Goal: Information Seeking & Learning: Learn about a topic

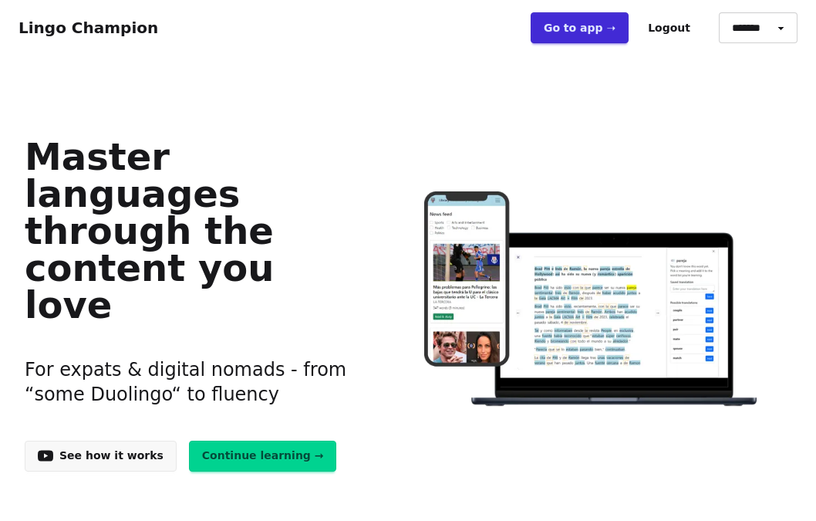
click at [605, 34] on link "Go to app ➝" at bounding box center [580, 27] width 98 height 31
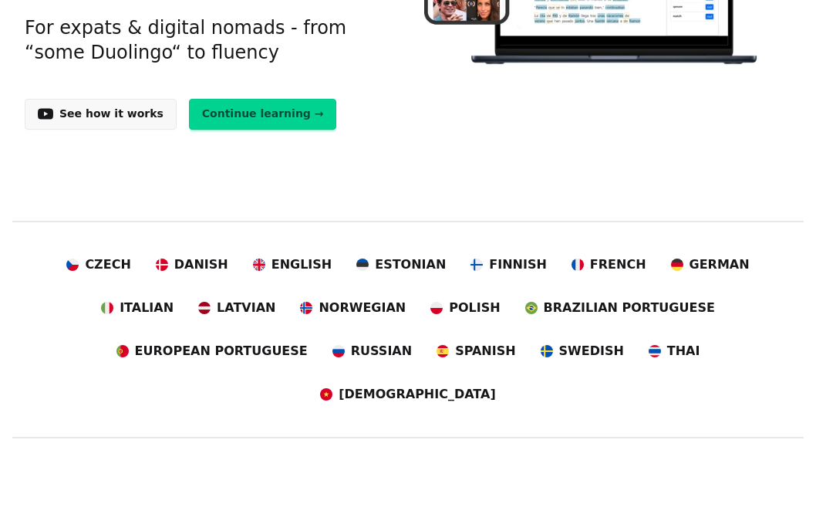
scroll to position [326, 0]
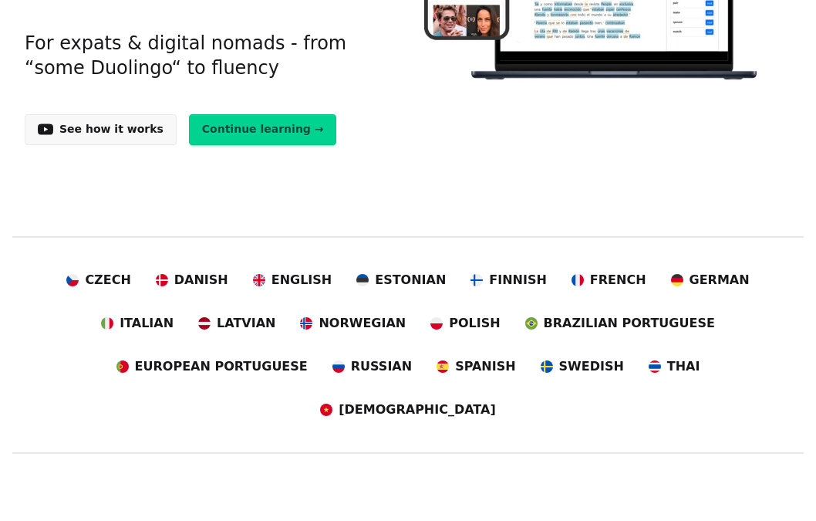
click at [227, 114] on link "Continue learning →" at bounding box center [263, 129] width 148 height 31
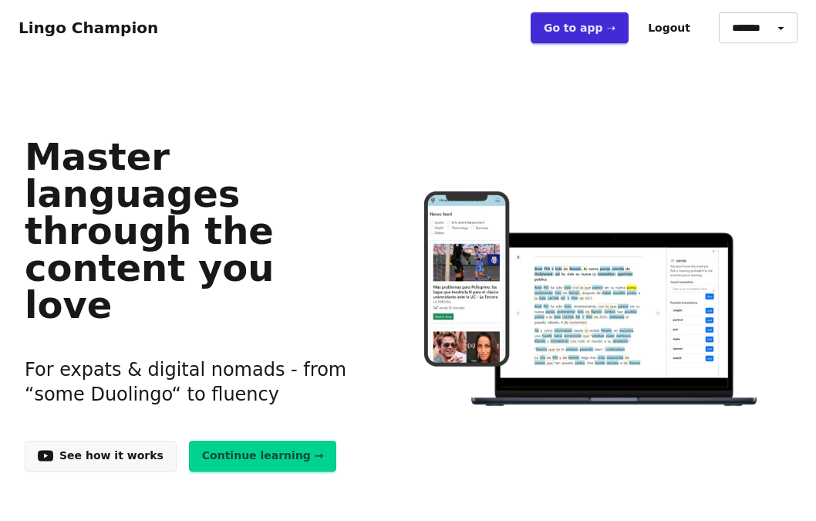
click at [614, 32] on link "Go to app ➝" at bounding box center [580, 27] width 98 height 31
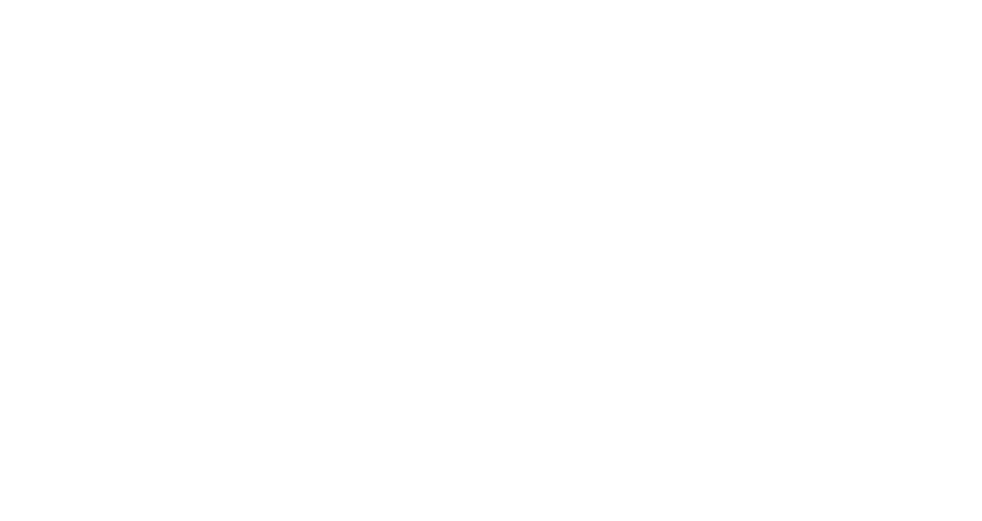
click at [575, 0] on html at bounding box center [491, 0] width 982 height 0
click at [313, 0] on html at bounding box center [491, 0] width 982 height 0
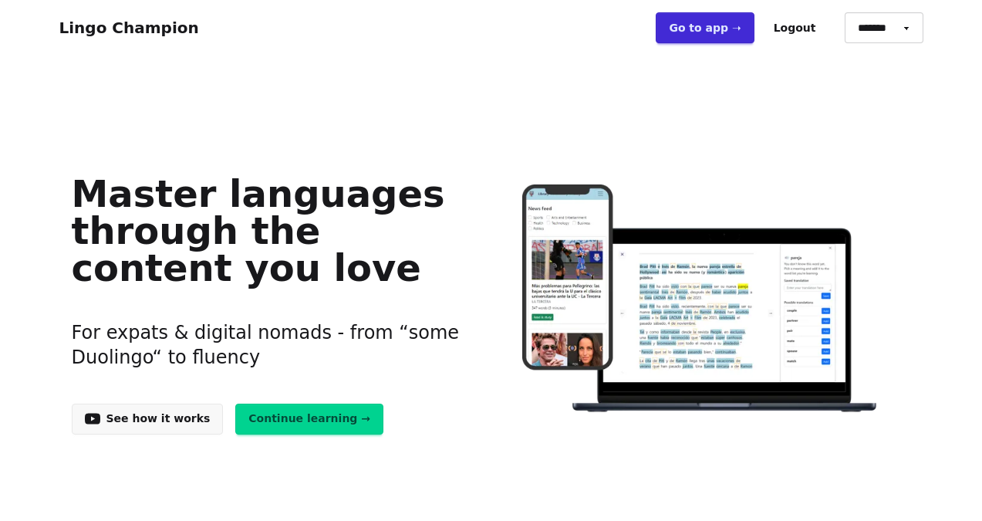
click at [718, 29] on link "Go to app ➝" at bounding box center [705, 27] width 98 height 31
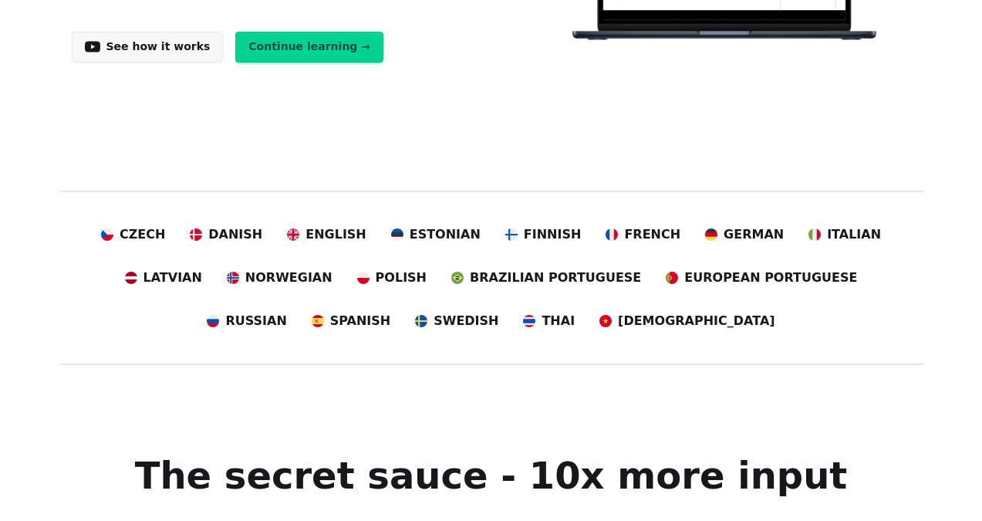
scroll to position [363, 0]
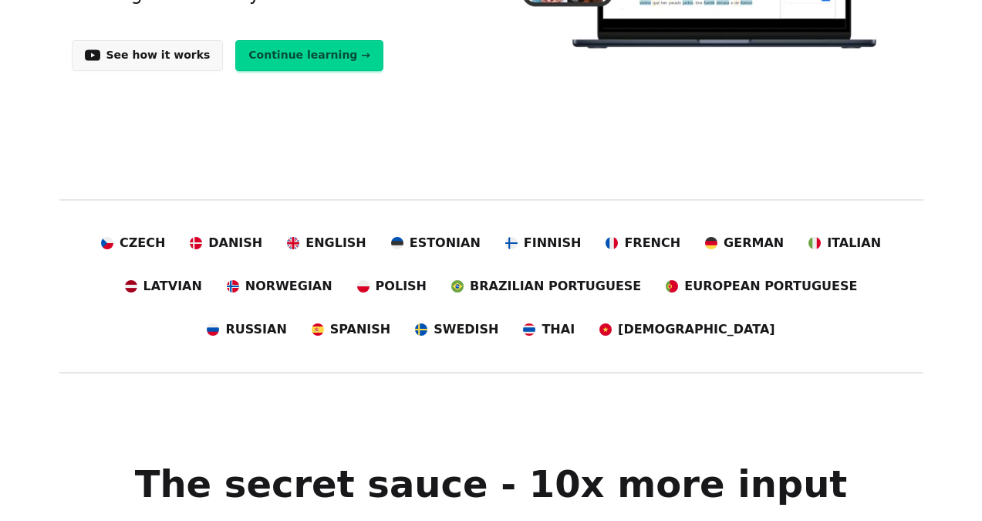
click at [312, 61] on link "Continue learning →" at bounding box center [309, 55] width 148 height 31
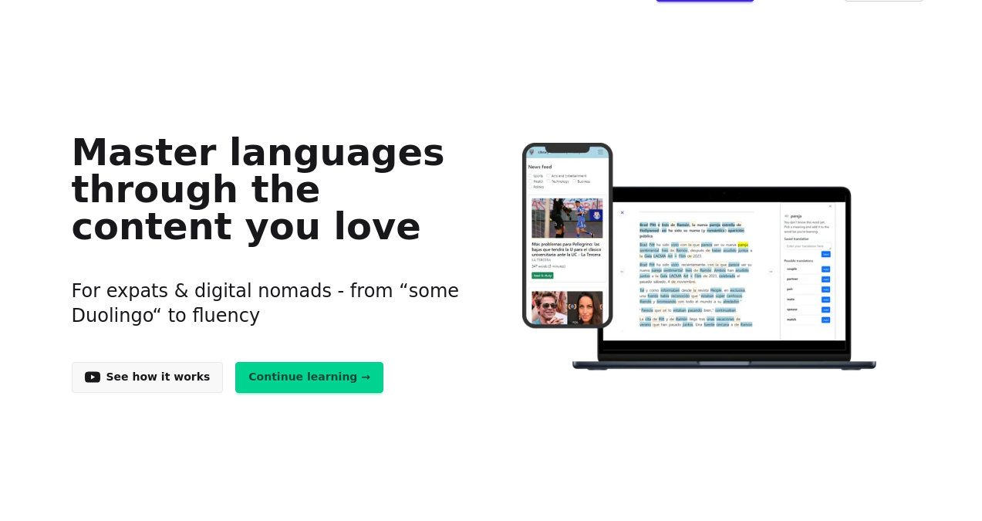
scroll to position [0, 0]
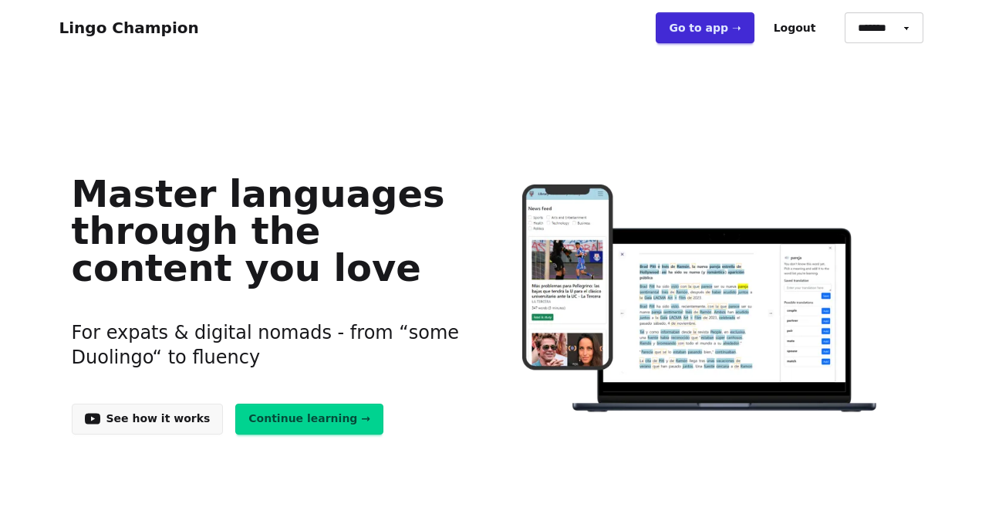
click at [707, 36] on link "Go to app ➝" at bounding box center [705, 27] width 98 height 31
